Goal: Information Seeking & Learning: Find specific fact

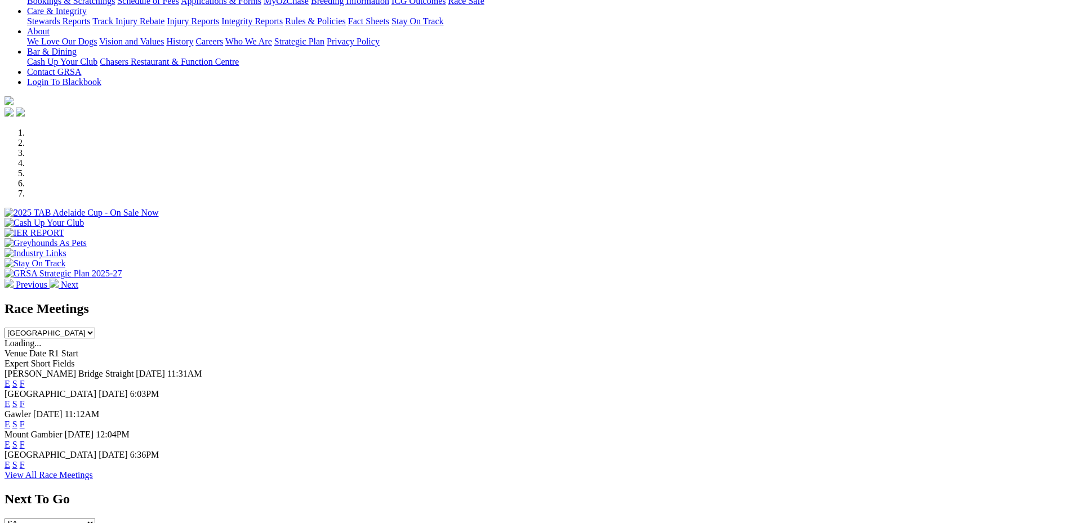
scroll to position [282, 0]
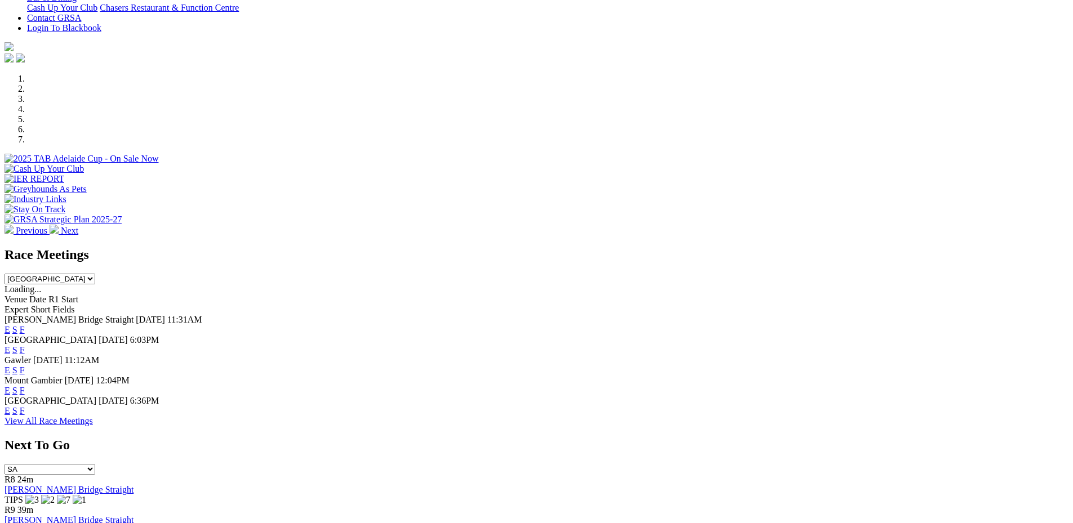
click at [10, 345] on link "E" at bounding box center [8, 350] width 6 height 10
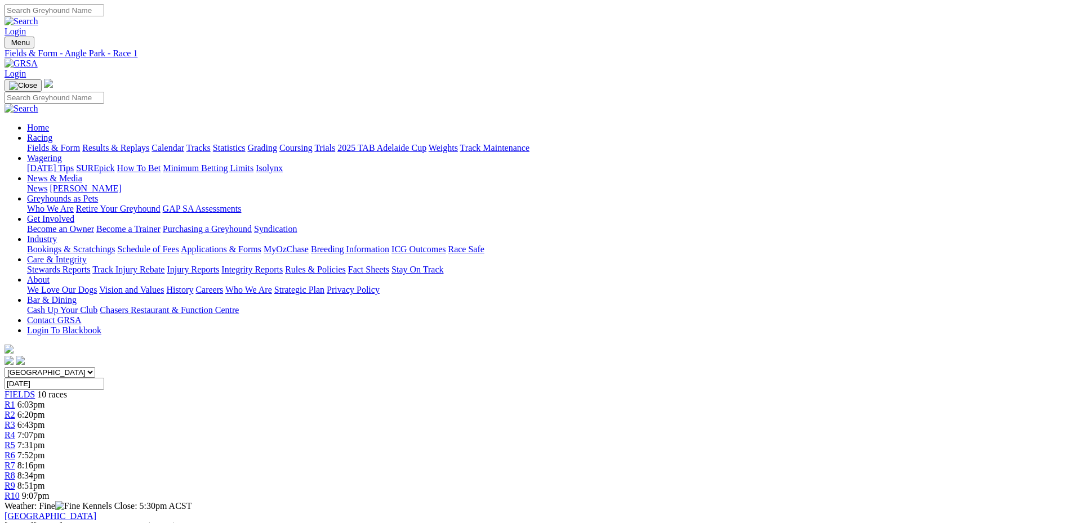
click at [20, 491] on span "R10" at bounding box center [12, 496] width 15 height 10
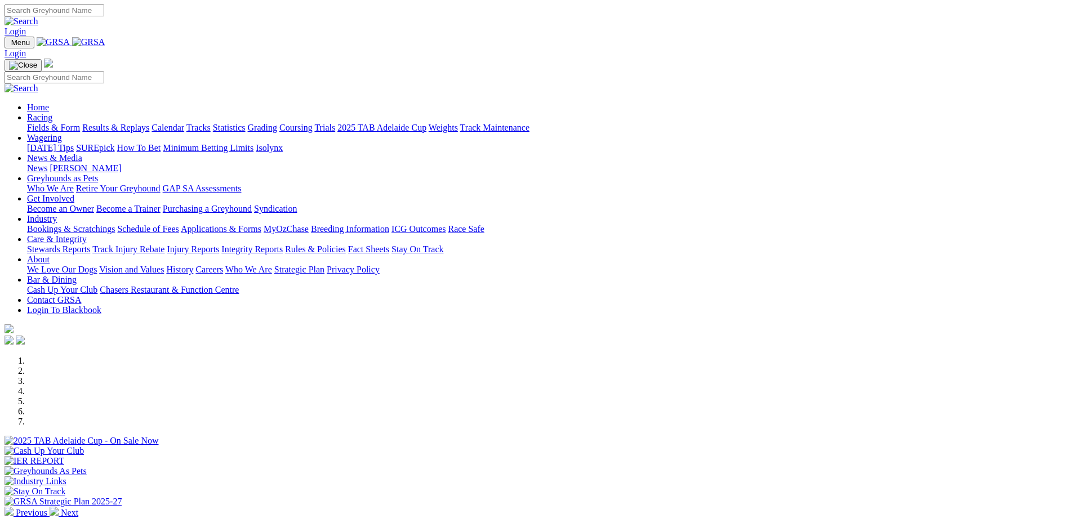
scroll to position [283, 0]
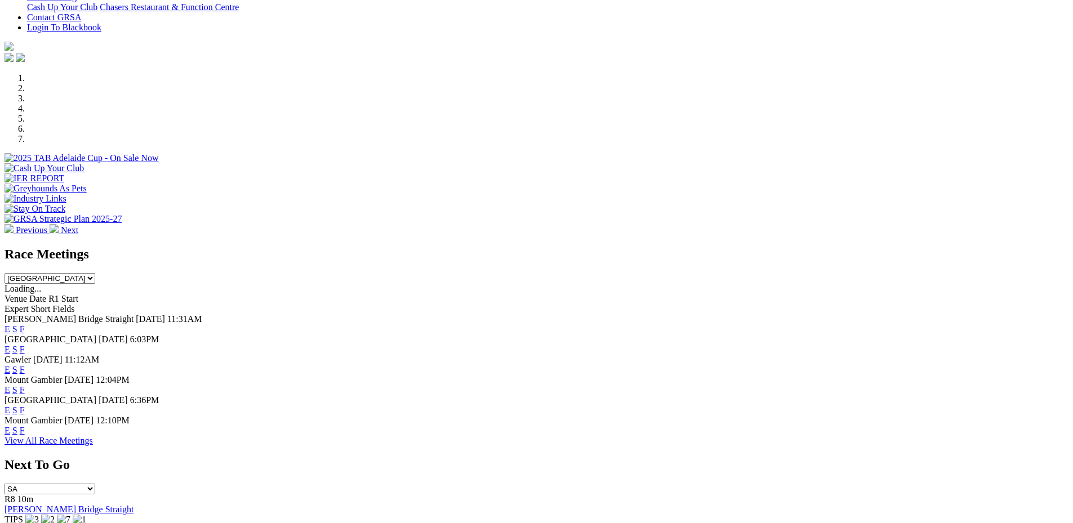
click at [10, 365] on link "E" at bounding box center [8, 370] width 6 height 10
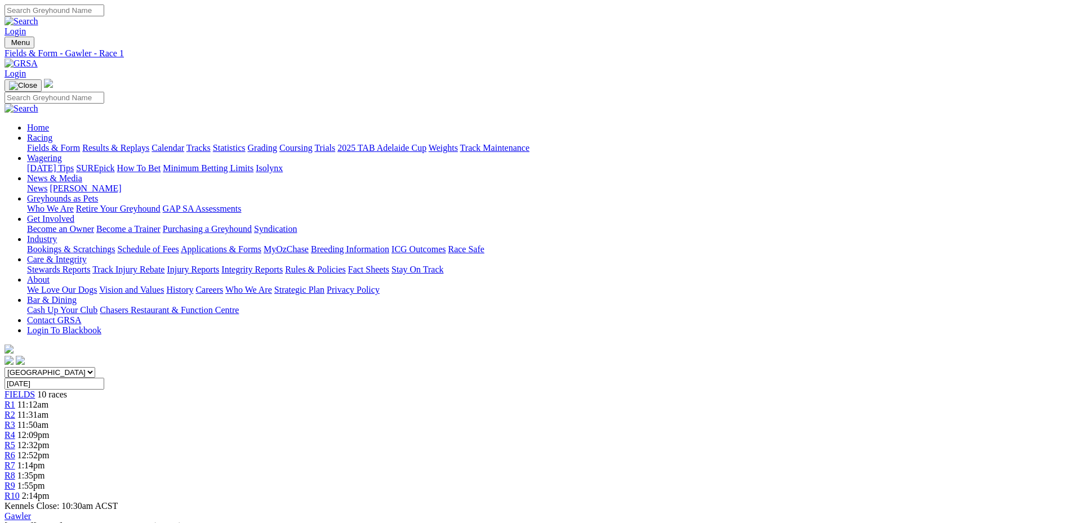
click at [45, 471] on span "1:35pm" at bounding box center [31, 476] width 28 height 10
